Goal: Information Seeking & Learning: Learn about a topic

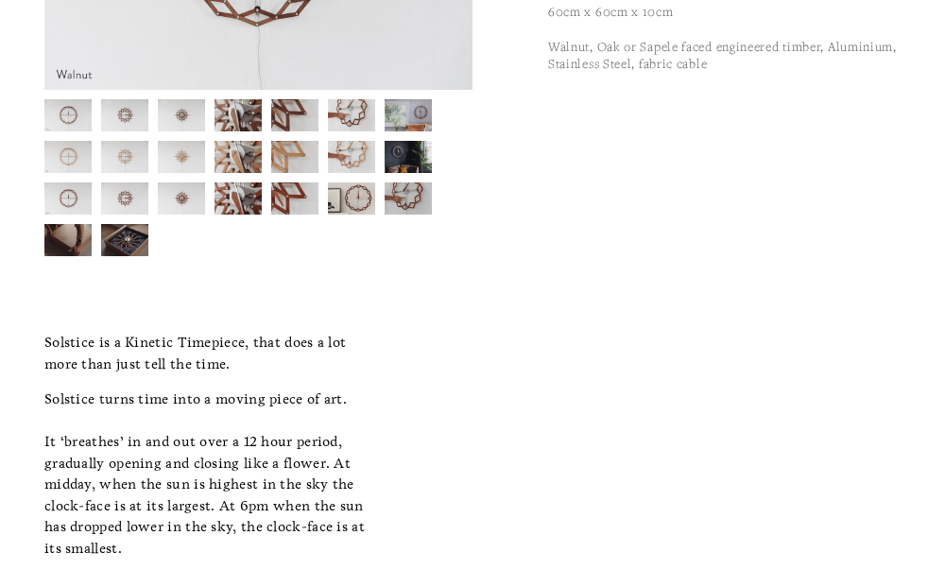
scroll to position [410, 0]
click at [353, 205] on img at bounding box center [351, 199] width 47 height 37
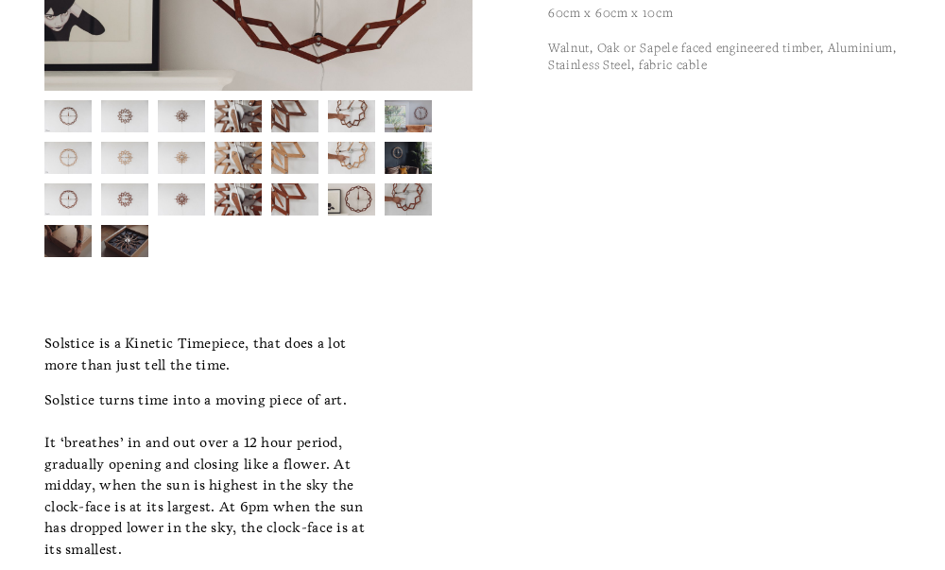
click at [353, 205] on img at bounding box center [351, 199] width 47 height 37
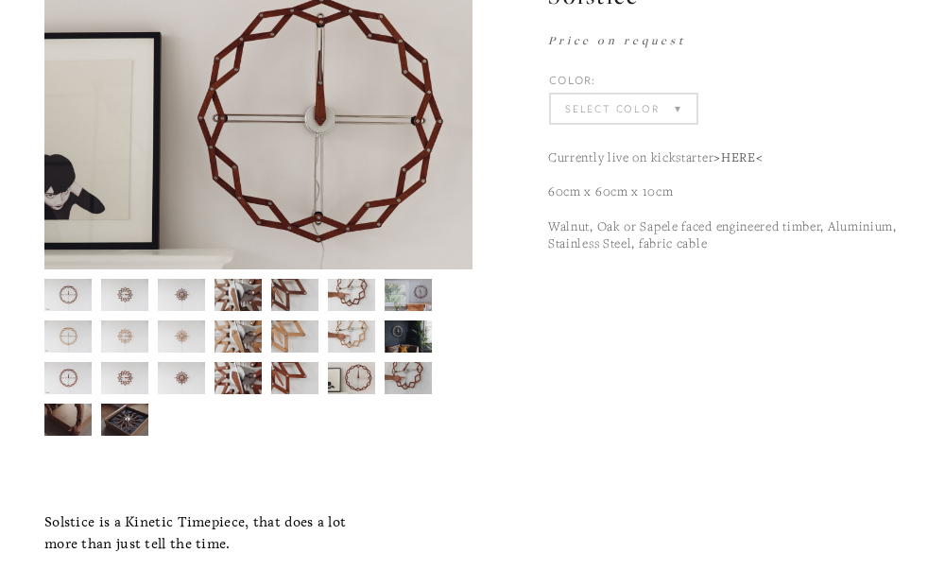
scroll to position [224, 0]
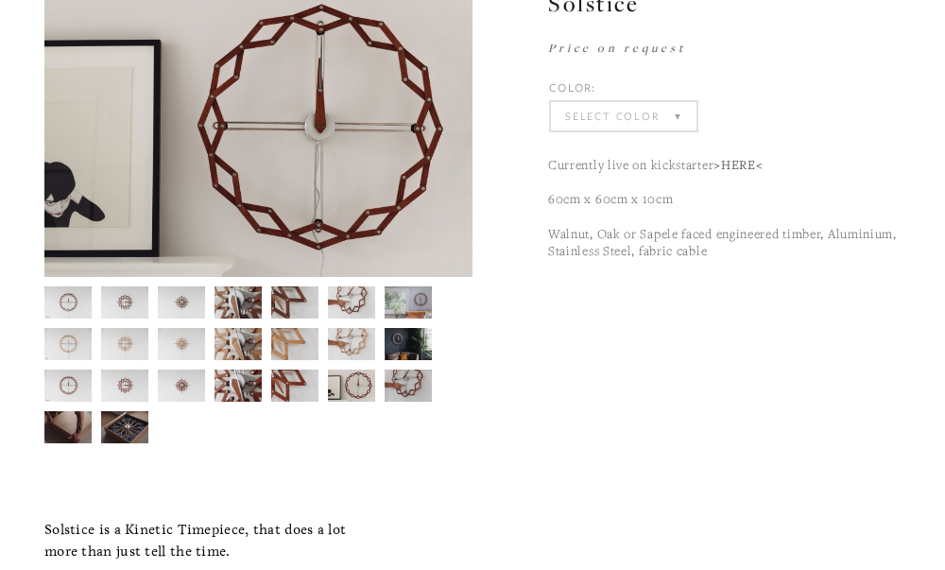
click at [595, 243] on p "Currently live on kickstarter >HERE< 60cm x 60cm x 10cm Walnut, Oak or Sapele f…" at bounding box center [724, 207] width 352 height 103
drag, startPoint x: 721, startPoint y: 237, endPoint x: 826, endPoint y: 233, distance: 104.9
click at [826, 233] on p "Currently live on kickstarter >HERE< 60cm x 60cm x 10cm Walnut, Oak or Sapele f…" at bounding box center [724, 207] width 352 height 103
copy p "engineered timber"
